Goal: Task Accomplishment & Management: Manage account settings

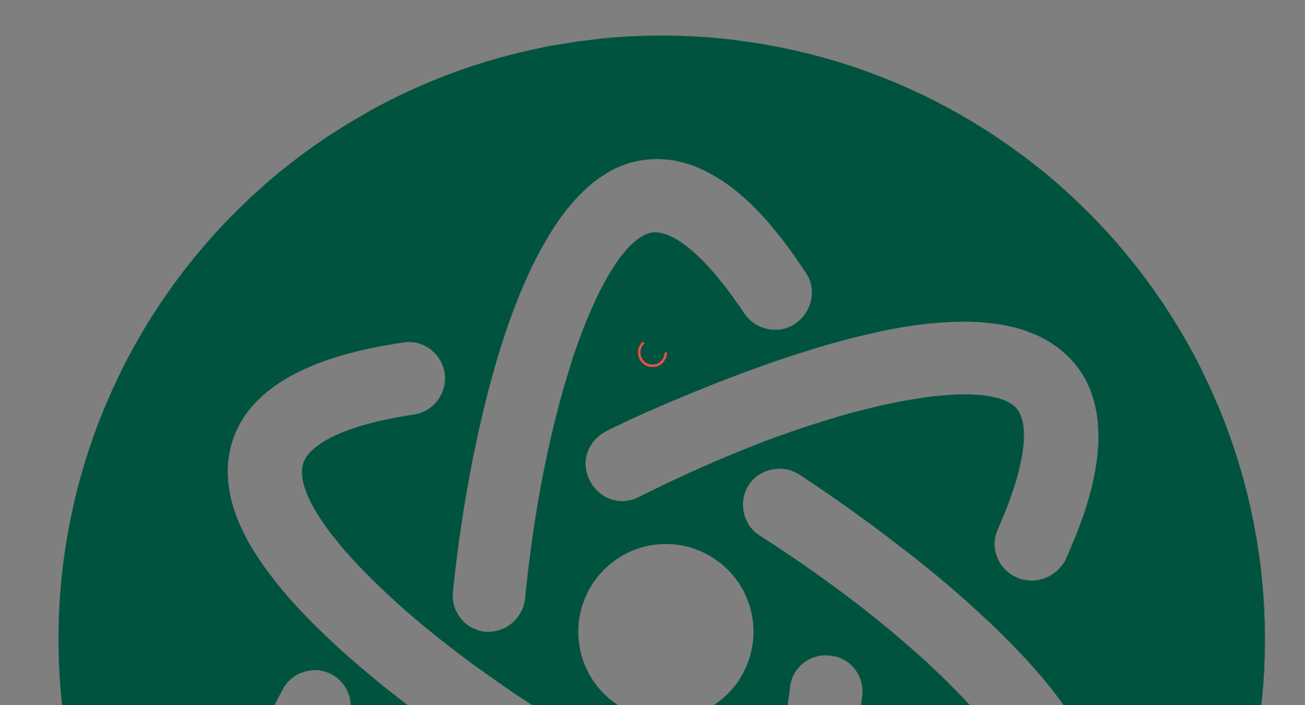
scroll to position [16825, 0]
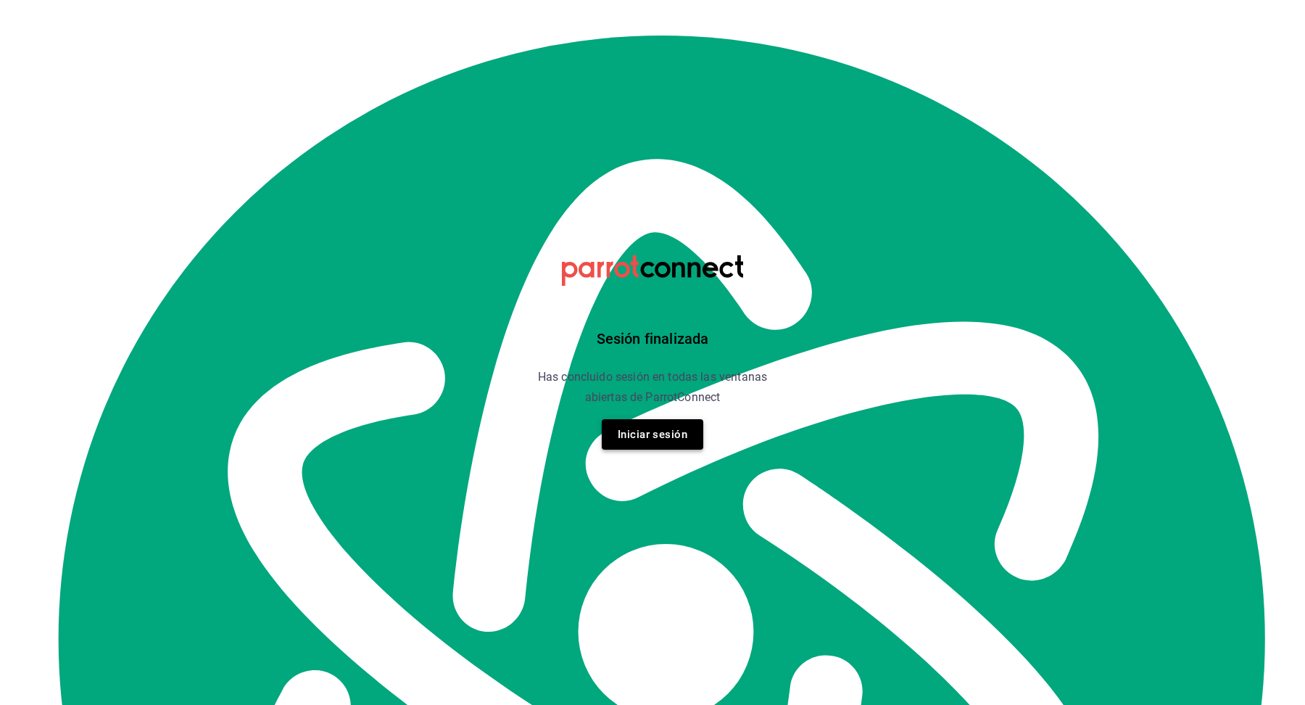
click at [614, 439] on button "Iniciar sesión" at bounding box center [652, 434] width 101 height 30
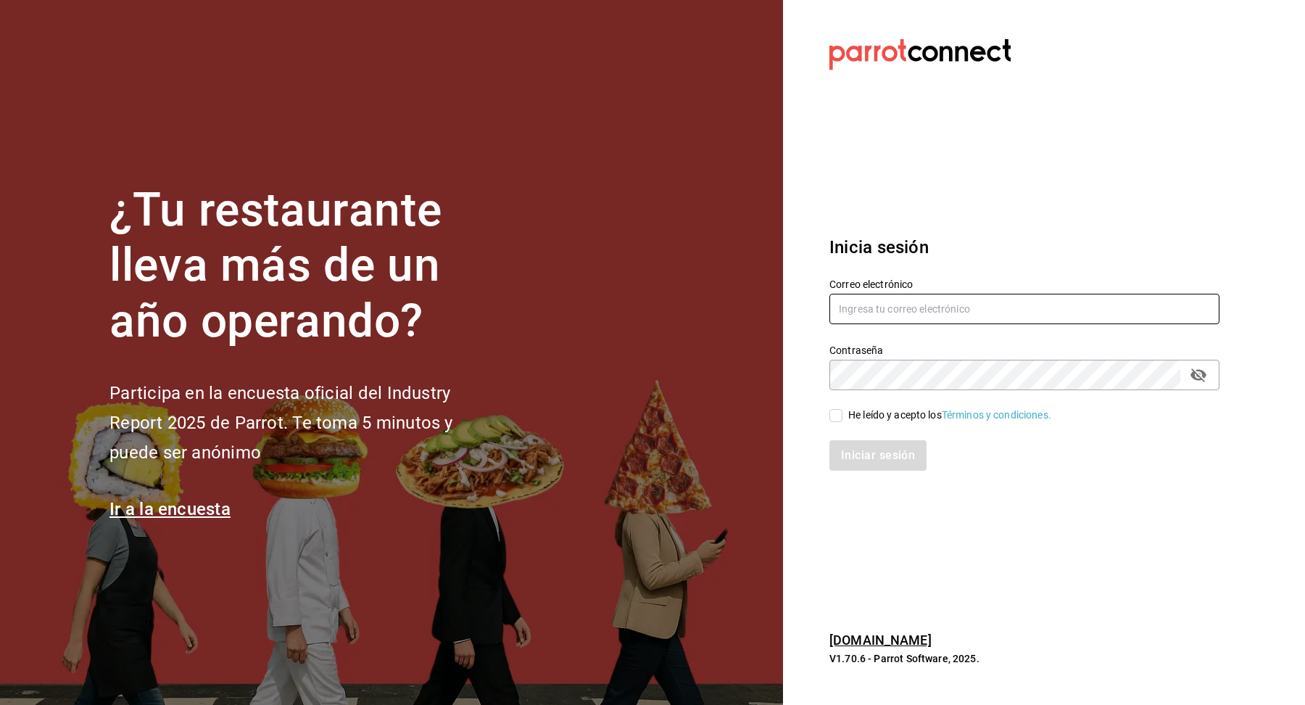
type input "[EMAIL_ADDRESS][DOMAIN_NAME]"
click at [840, 417] on input "He leído y acepto los Términos y condiciones." at bounding box center [835, 415] width 13 height 13
checkbox input "true"
click at [865, 451] on button "Iniciar sesión" at bounding box center [878, 455] width 99 height 30
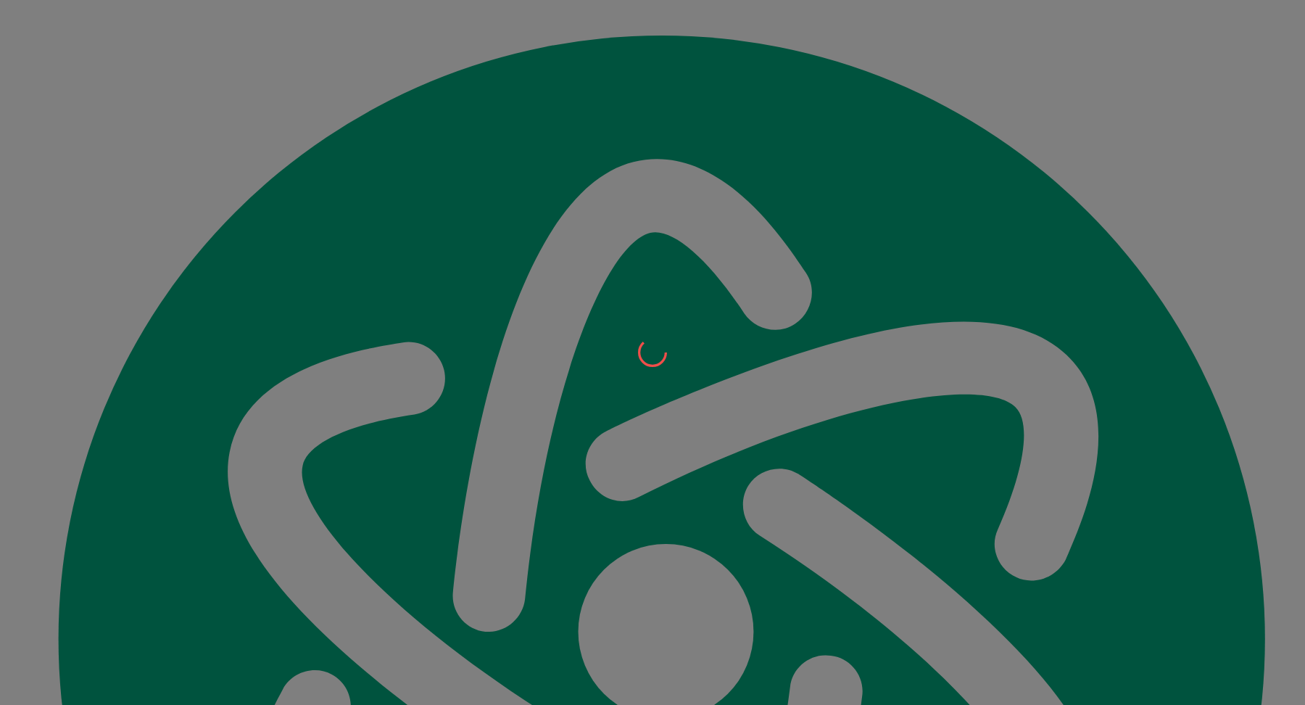
scroll to position [16825, 0]
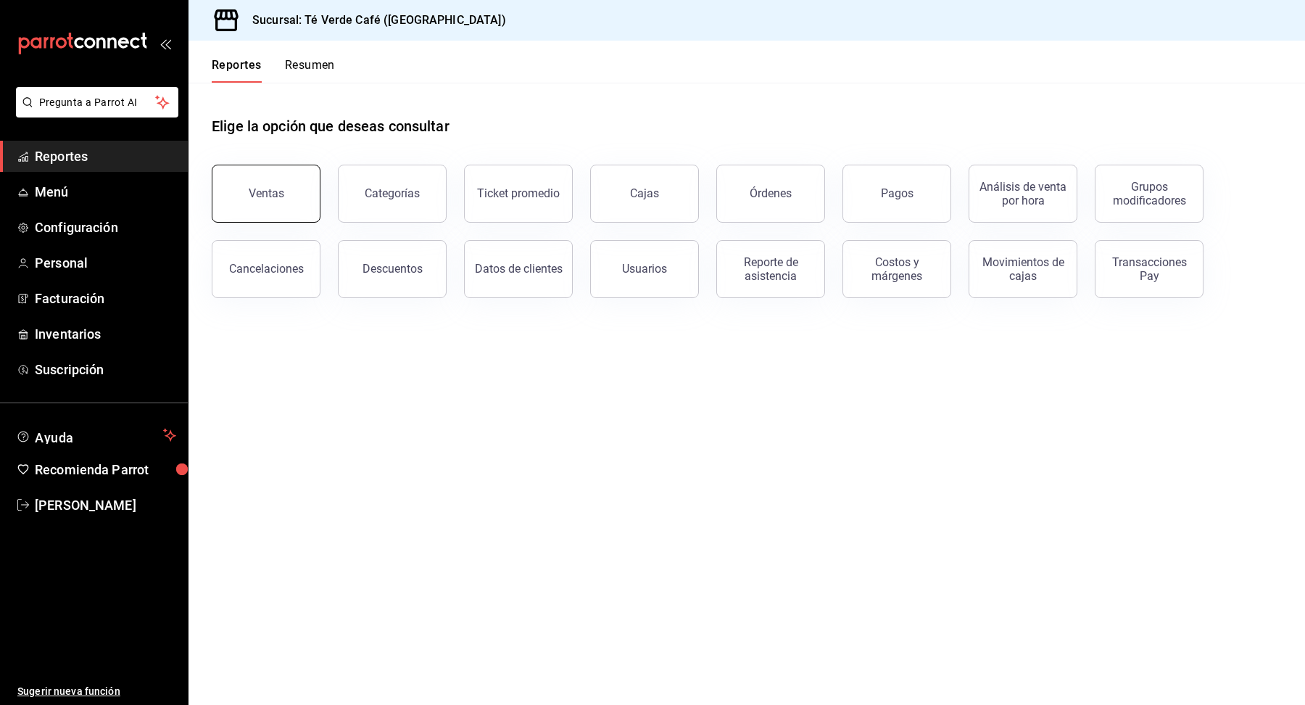
click at [282, 194] on button "Ventas" at bounding box center [266, 194] width 109 height 58
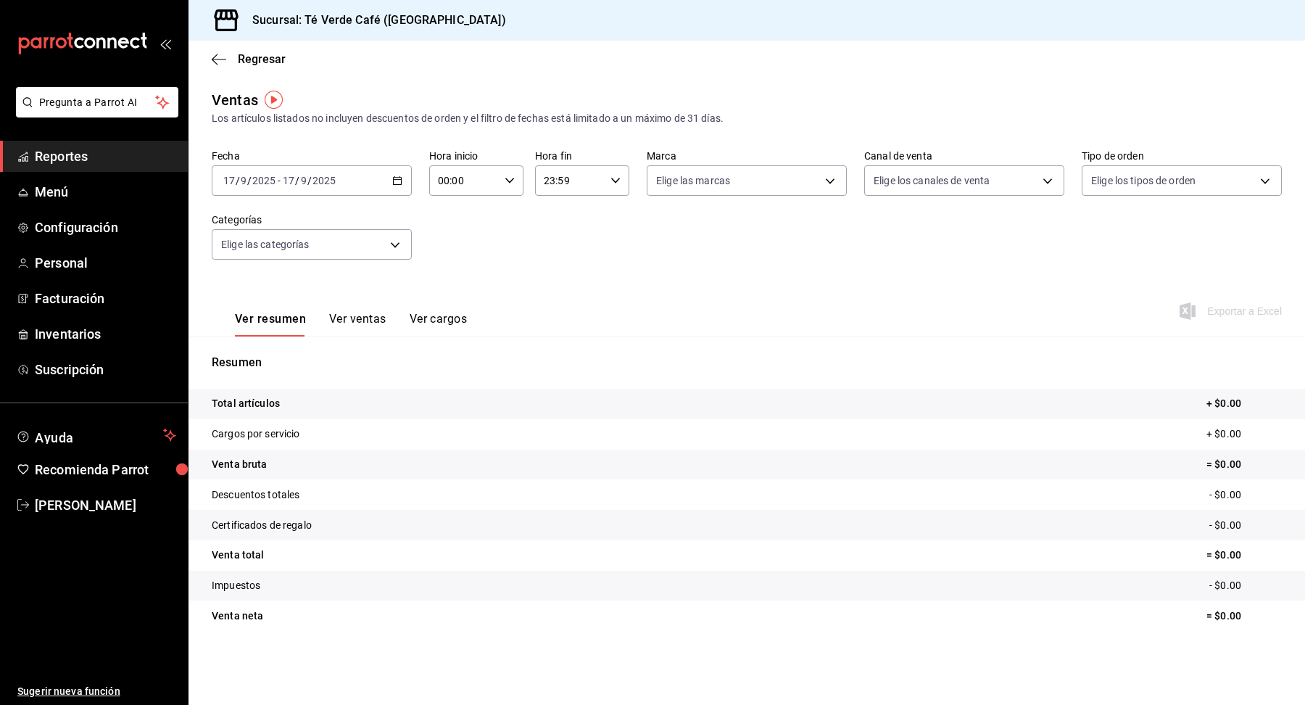
click at [390, 183] on div "[DATE] [DATE] - [DATE] [DATE]" at bounding box center [312, 180] width 200 height 30
click at [310, 352] on span "Rango de fechas" at bounding box center [280, 354] width 112 height 15
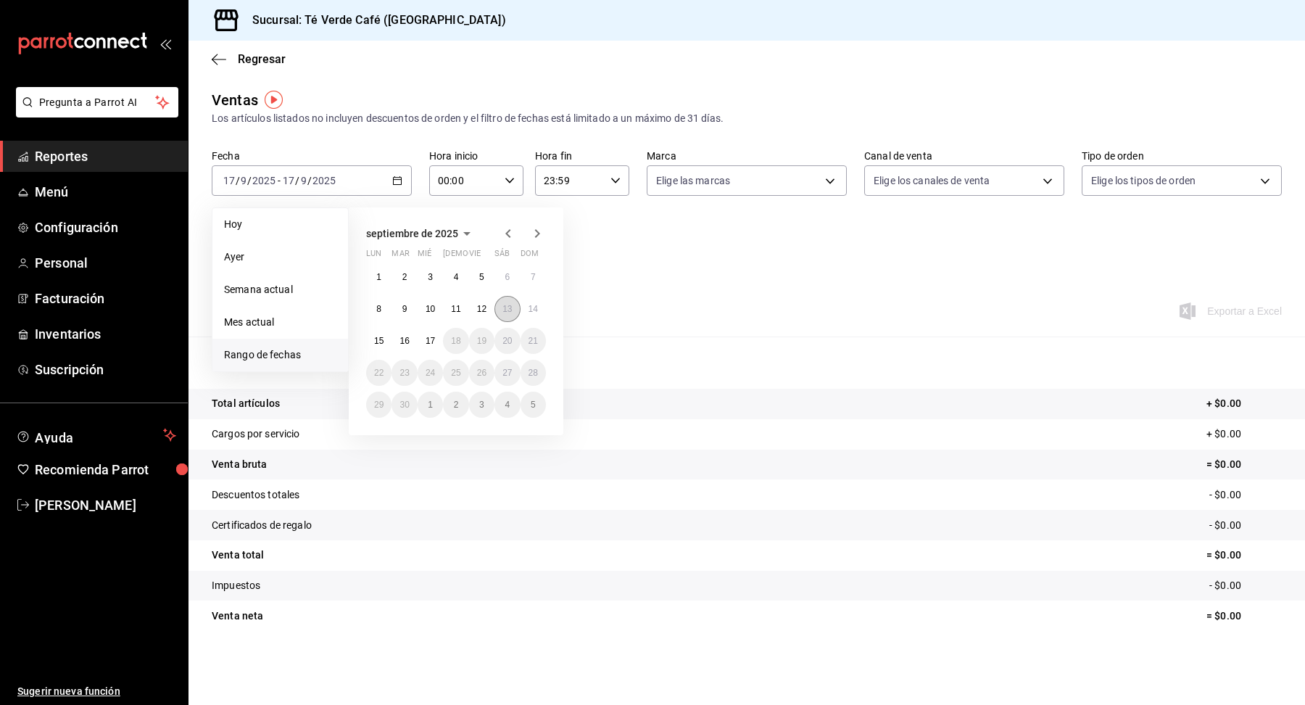
click at [502, 310] on button "13" at bounding box center [506, 309] width 25 height 26
click at [410, 344] on button "16" at bounding box center [403, 341] width 25 height 26
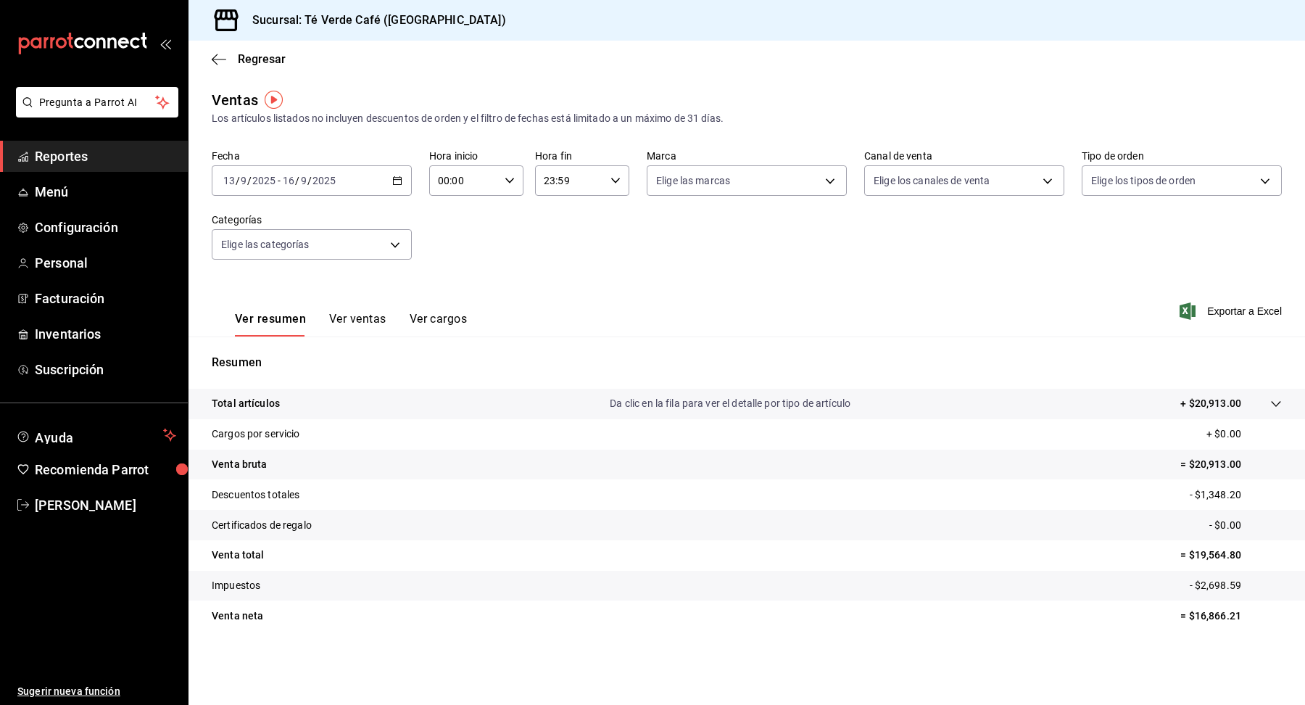
click at [366, 317] on button "Ver ventas" at bounding box center [357, 324] width 57 height 25
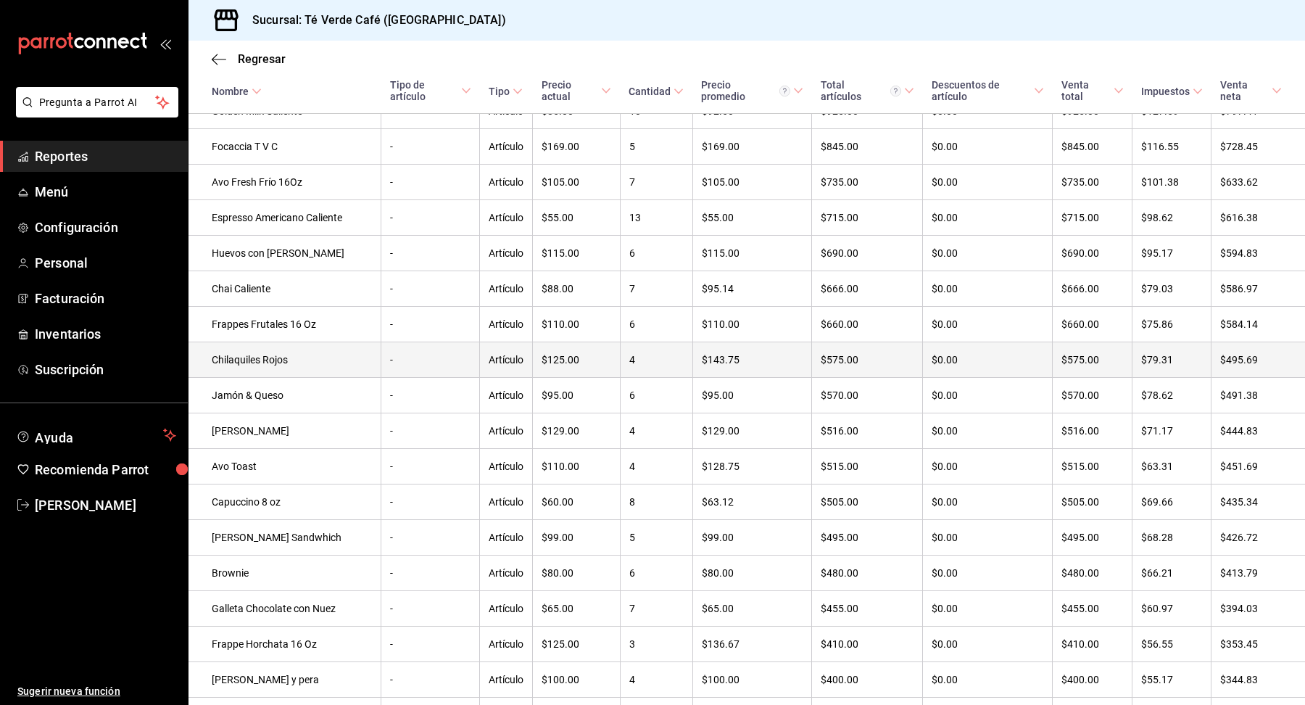
scroll to position [495, 0]
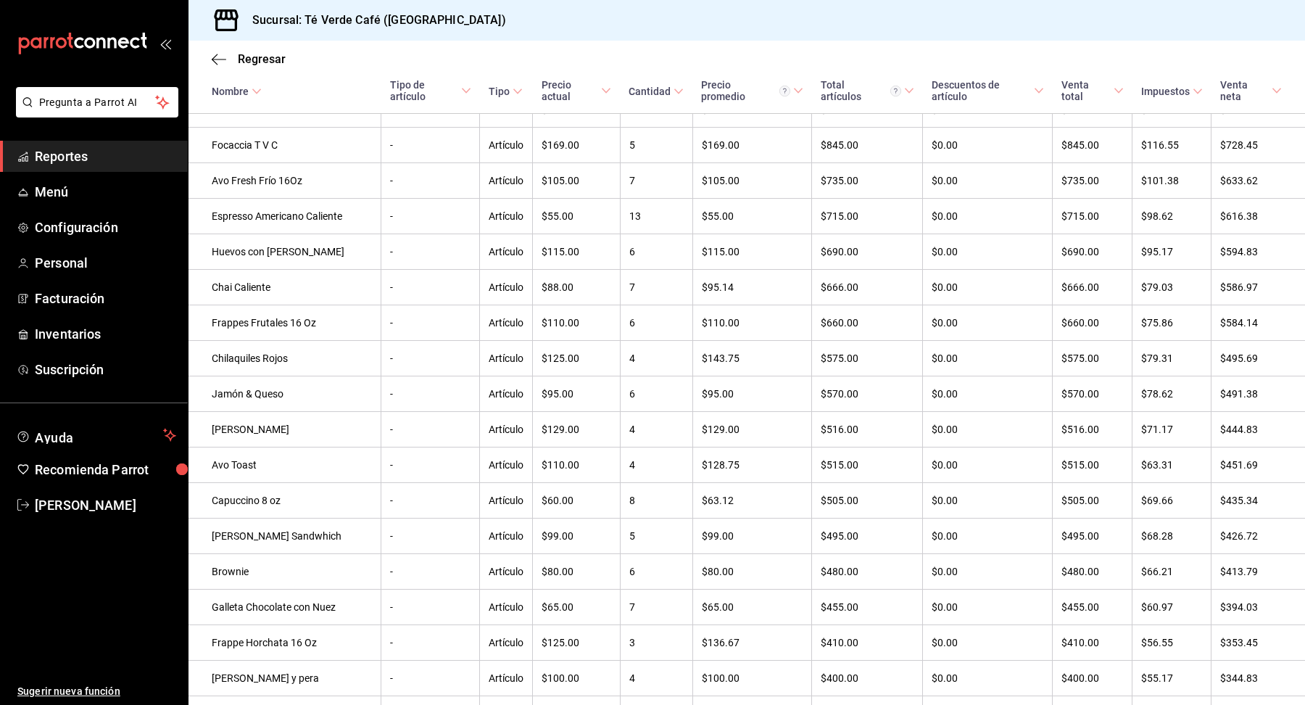
click at [64, 152] on span "Reportes" at bounding box center [105, 156] width 141 height 20
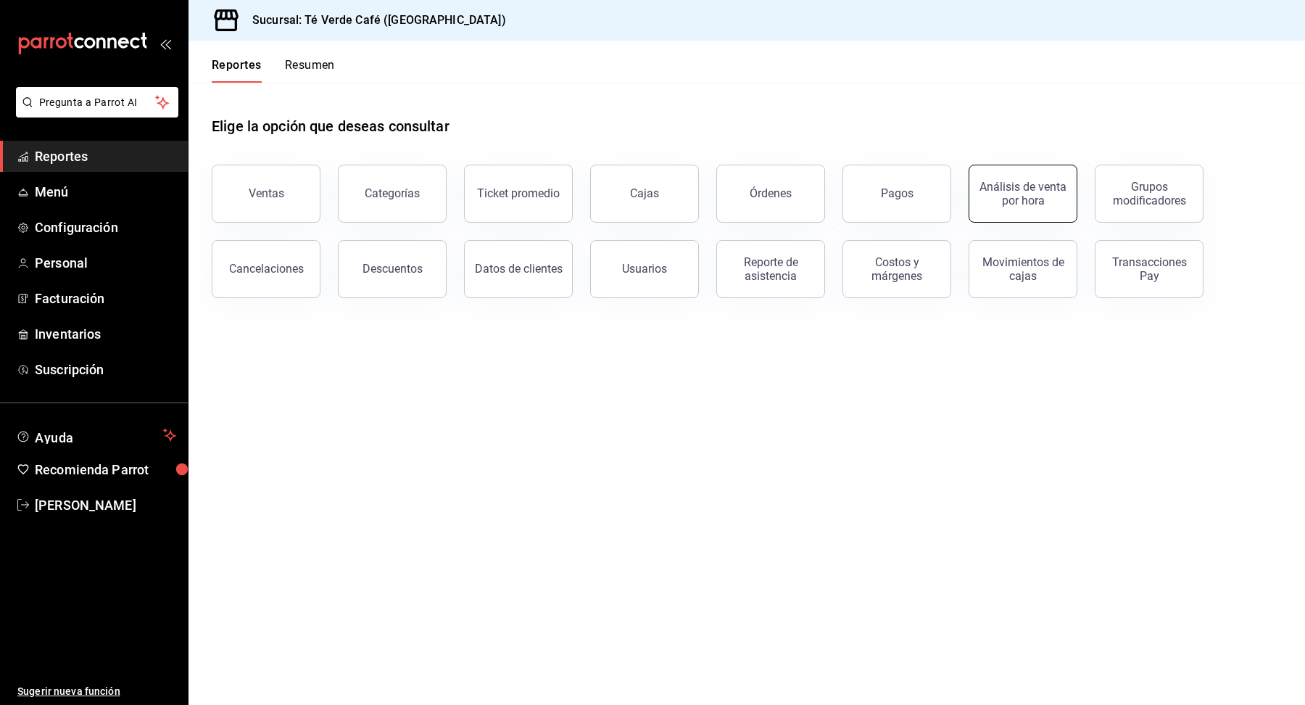
click at [1011, 204] on div "Análisis de venta por hora" at bounding box center [1023, 194] width 90 height 28
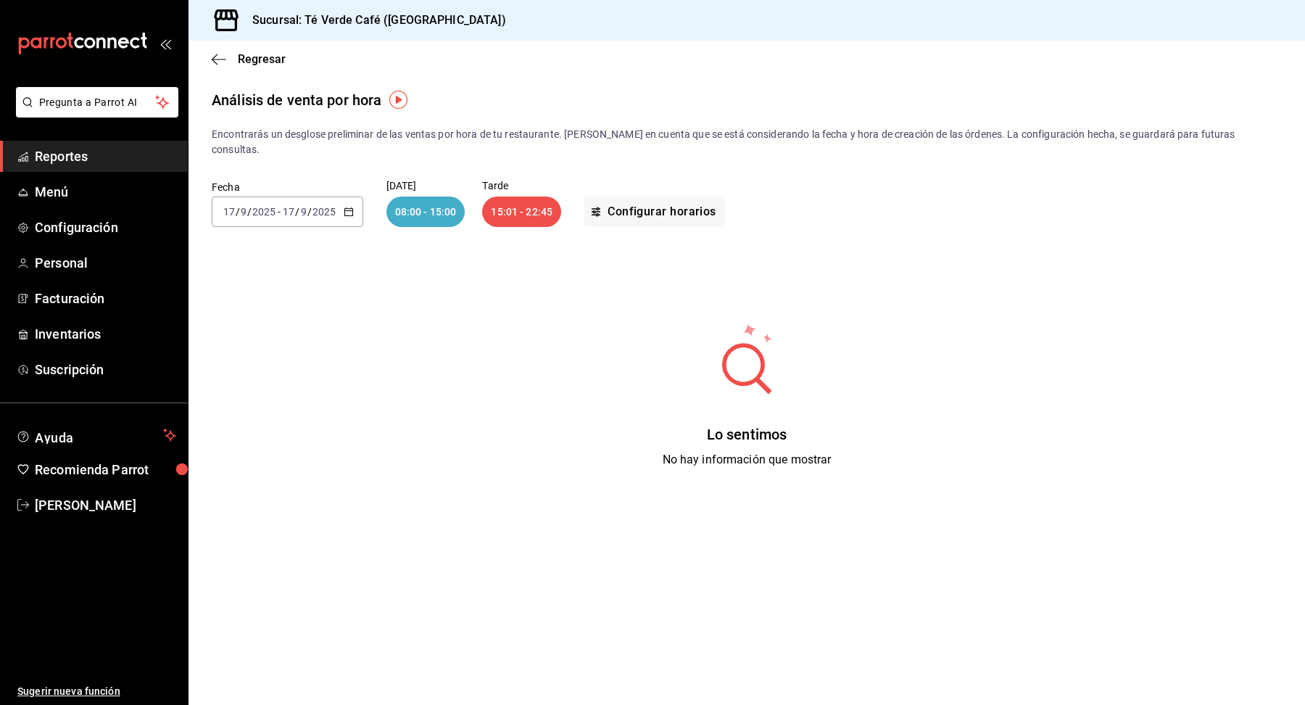
click at [349, 207] on icon "button" at bounding box center [349, 212] width 10 height 10
click at [275, 411] on span "Rango de fechas" at bounding box center [280, 418] width 112 height 15
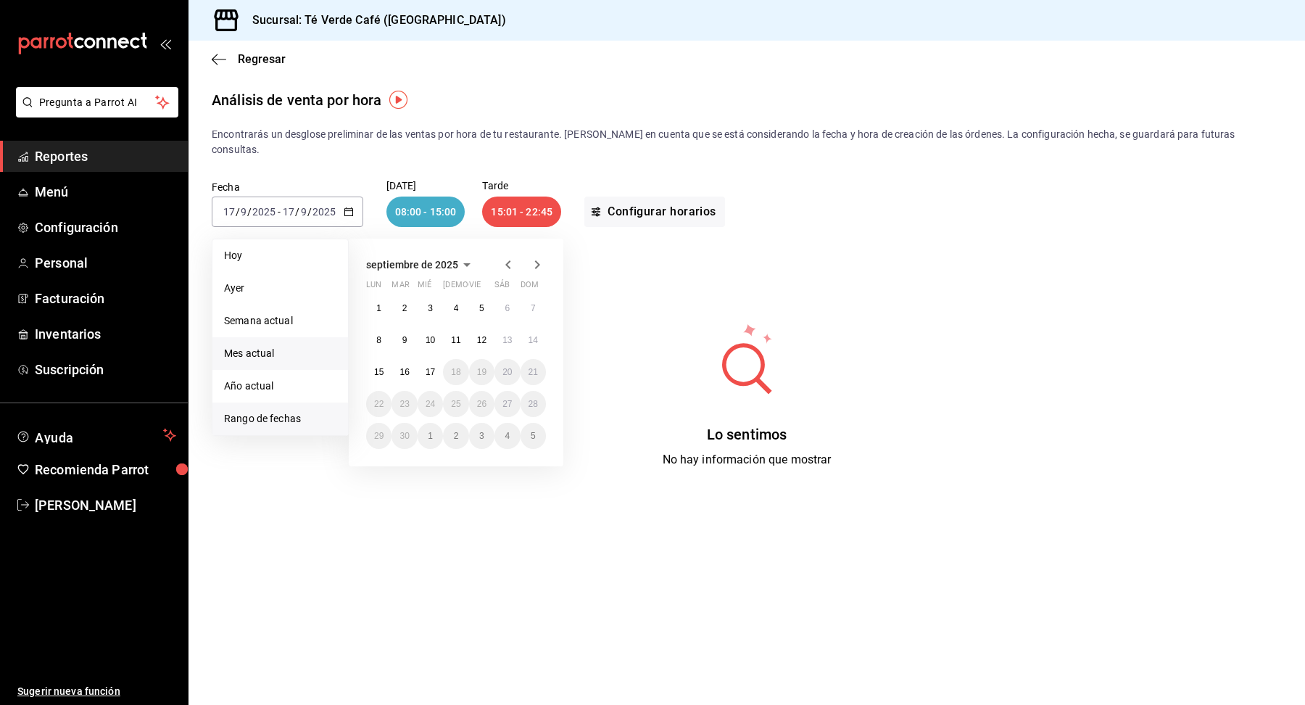
click at [287, 346] on span "Mes actual" at bounding box center [280, 353] width 112 height 15
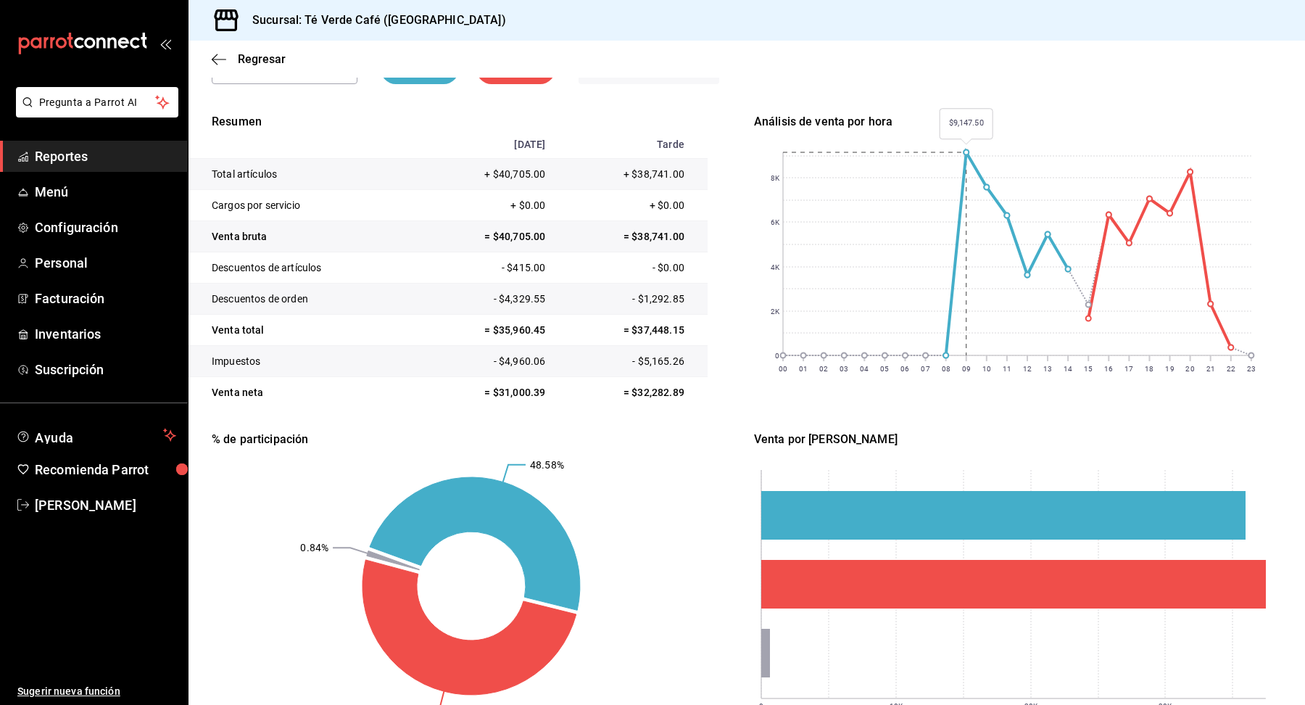
scroll to position [187, 0]
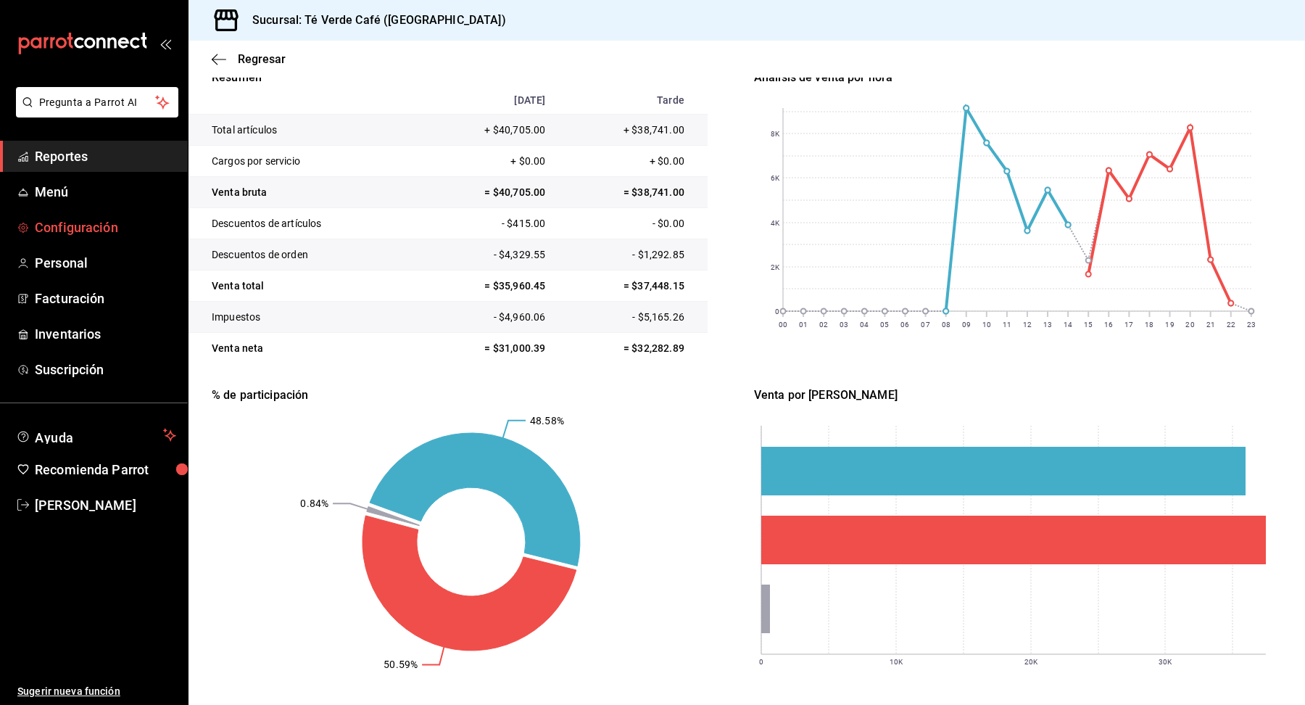
click at [59, 232] on span "Configuración" at bounding box center [105, 227] width 141 height 20
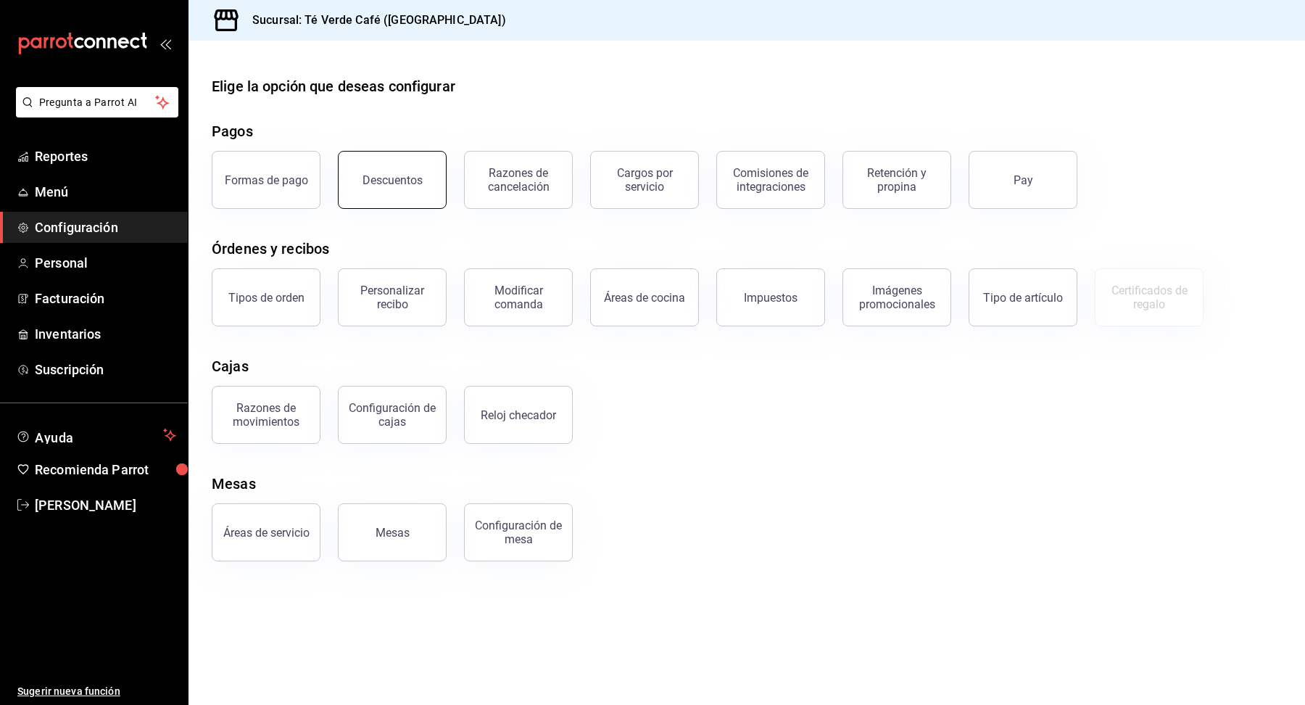
click at [359, 175] on button "Descuentos" at bounding box center [392, 180] width 109 height 58
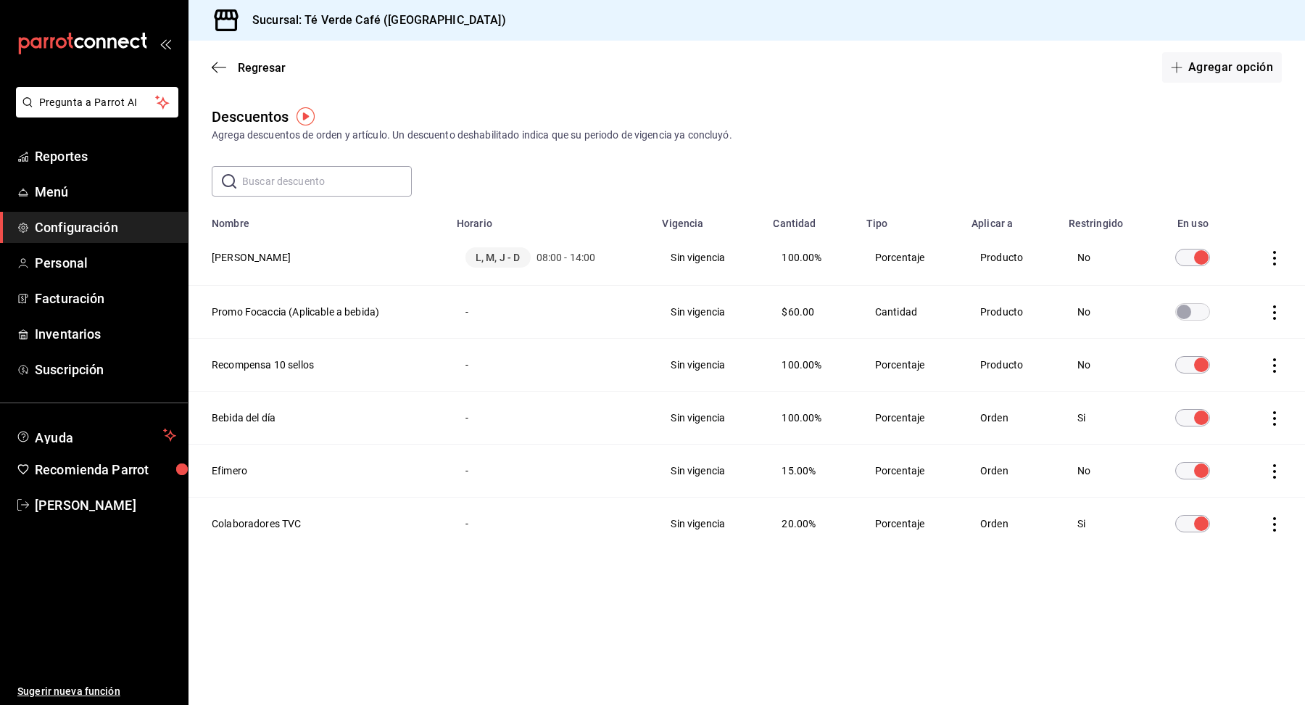
click at [1192, 260] on input "discountsTable" at bounding box center [1201, 257] width 52 height 17
click at [64, 195] on span "Menú" at bounding box center [105, 192] width 141 height 20
